Goal: Task Accomplishment & Management: Complete application form

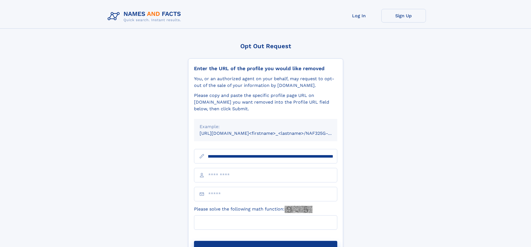
scroll to position [0, 67]
type input "**********"
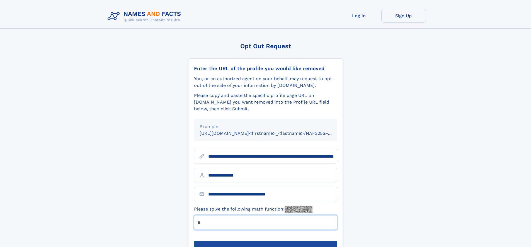
type input "*"
click at [265, 241] on button "Submit Opt Out Request" at bounding box center [265, 250] width 143 height 18
